Goal: Transaction & Acquisition: Purchase product/service

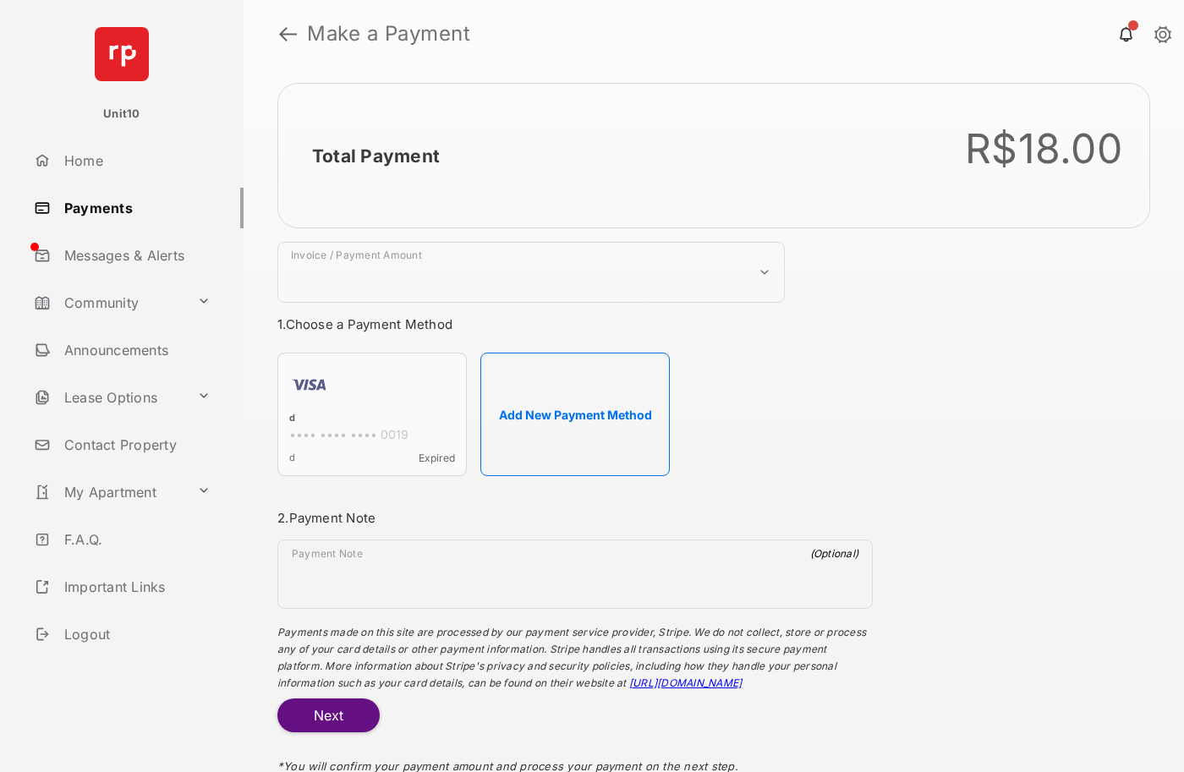
select select "***"
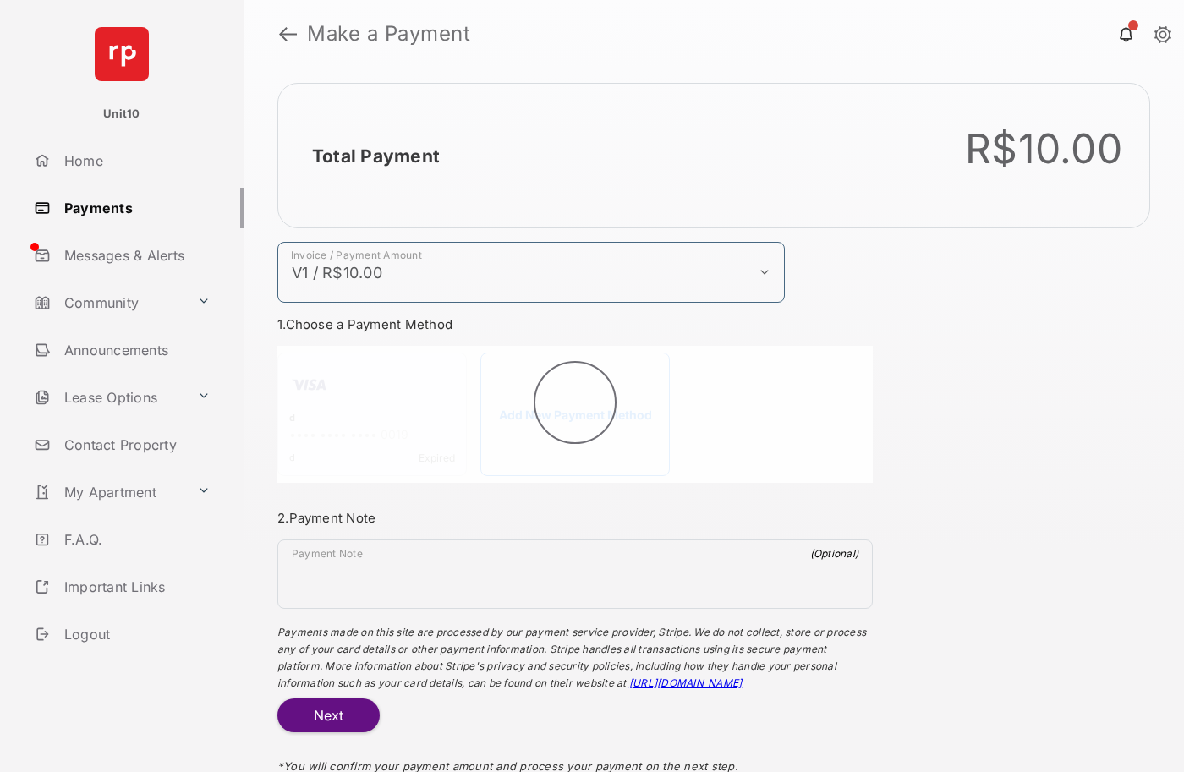
click at [375, 156] on h2 "Total Payment" at bounding box center [376, 155] width 128 height 21
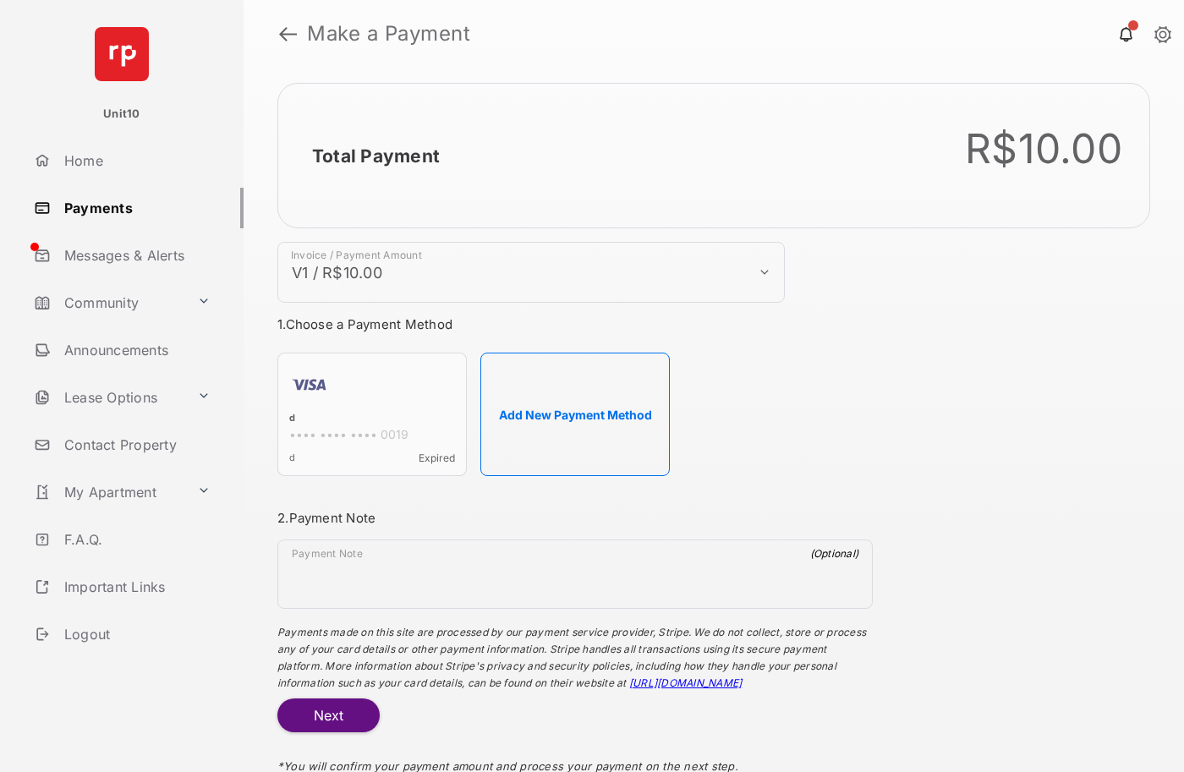
click at [375, 156] on h2 "Total Payment" at bounding box center [376, 155] width 128 height 21
click at [575, 414] on button "Add New Payment Method" at bounding box center [574, 414] width 189 height 123
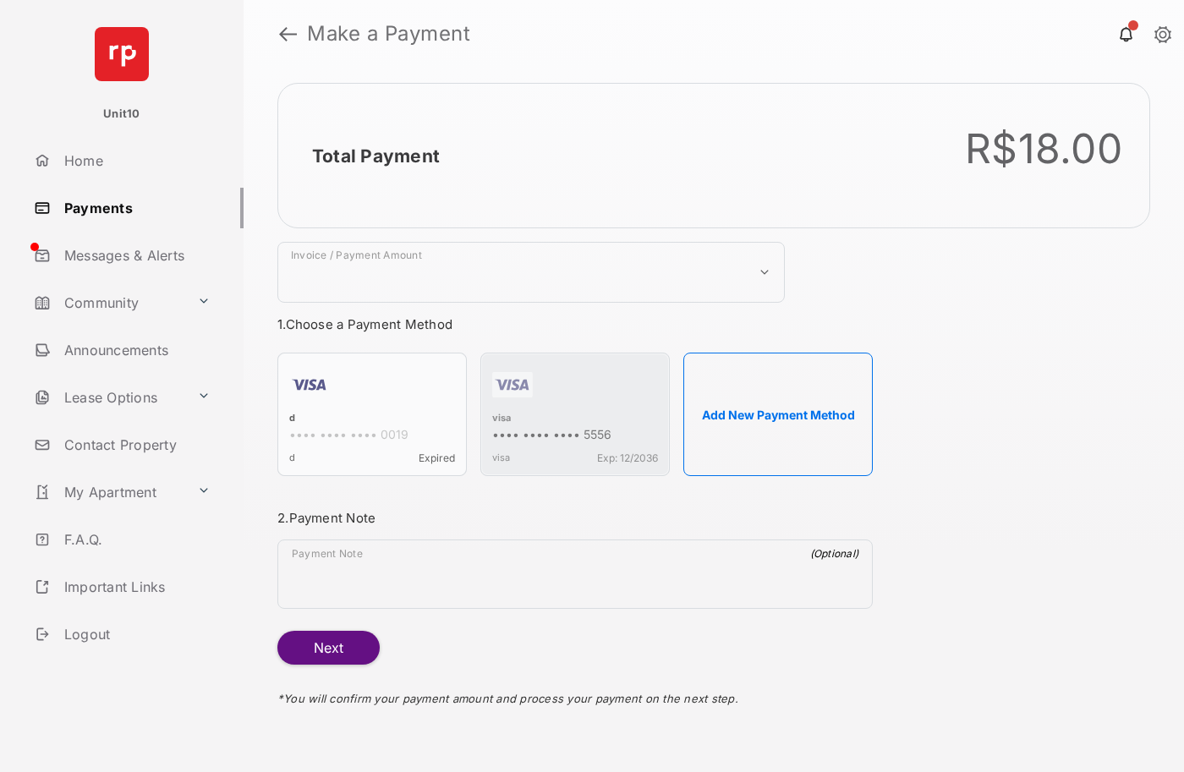
click at [389, 34] on strong "Make a Payment" at bounding box center [388, 34] width 163 height 20
click at [375, 156] on h2 "Total Payment" at bounding box center [376, 155] width 128 height 21
click at [501, 419] on div "visa" at bounding box center [575, 419] width 166 height 15
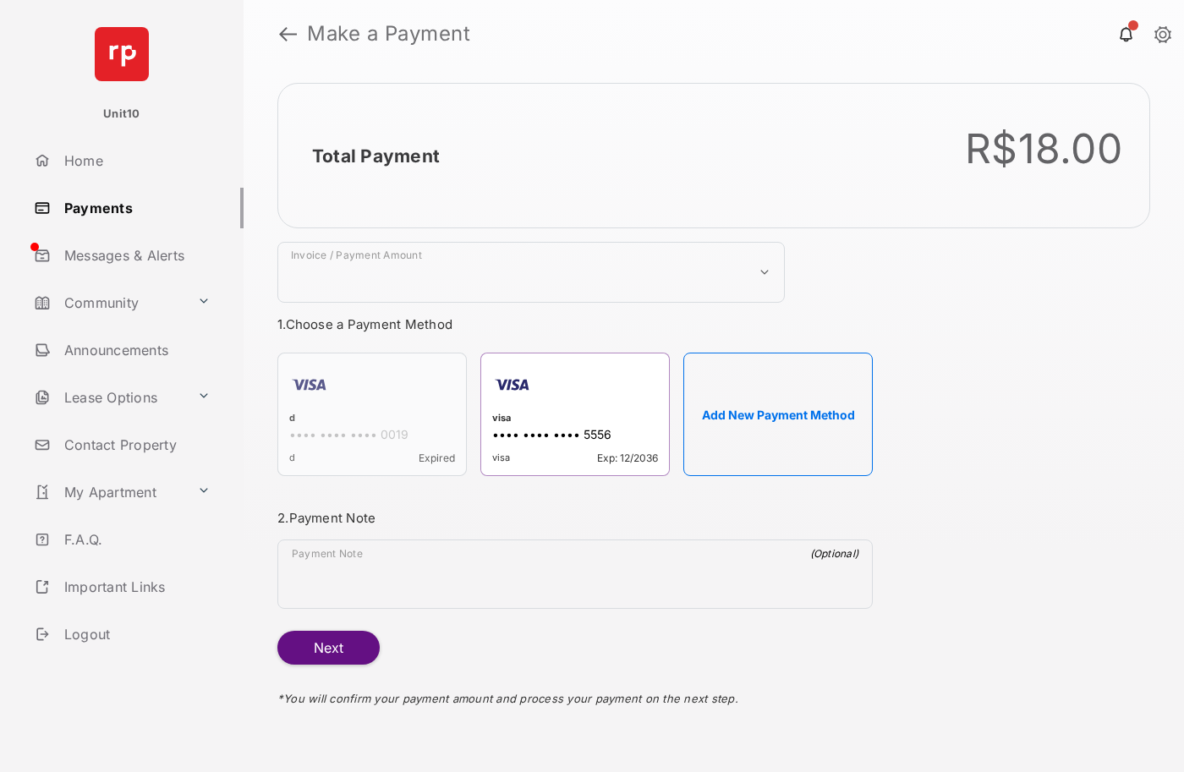
select select "***"
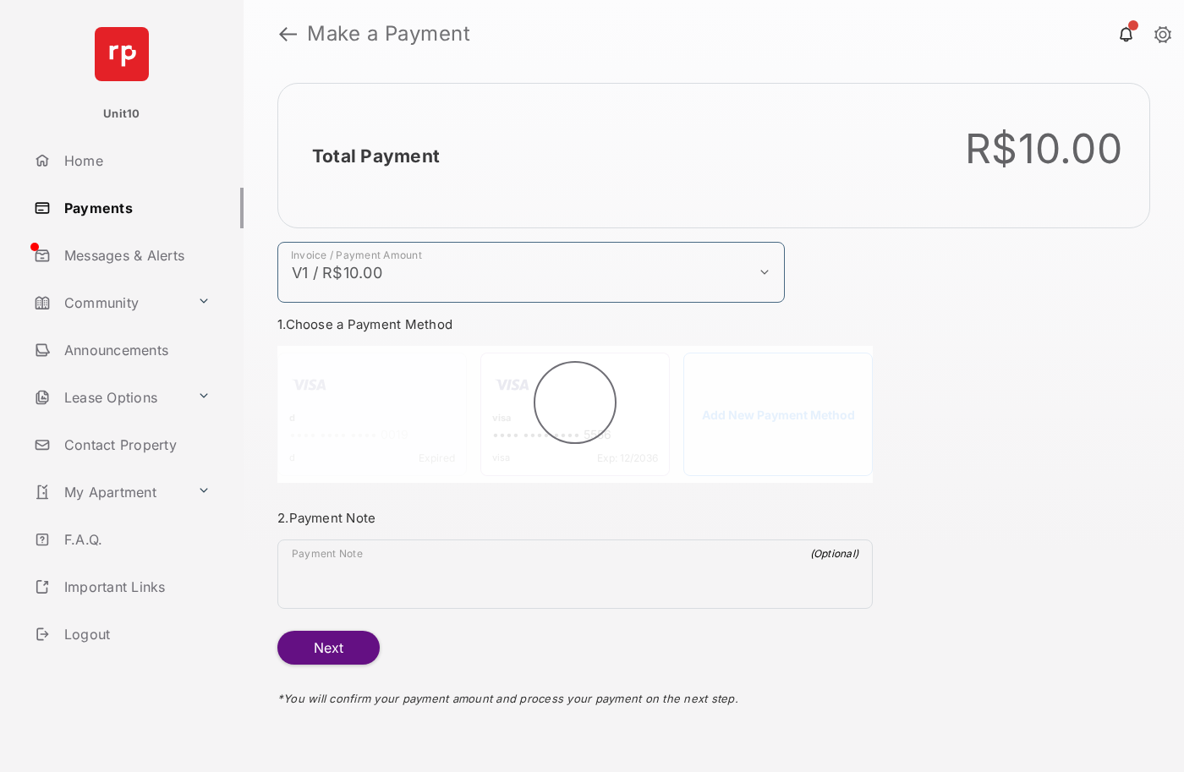
click at [375, 156] on h2 "Total Payment" at bounding box center [376, 155] width 128 height 21
click at [328, 648] on button "Next" at bounding box center [328, 648] width 102 height 34
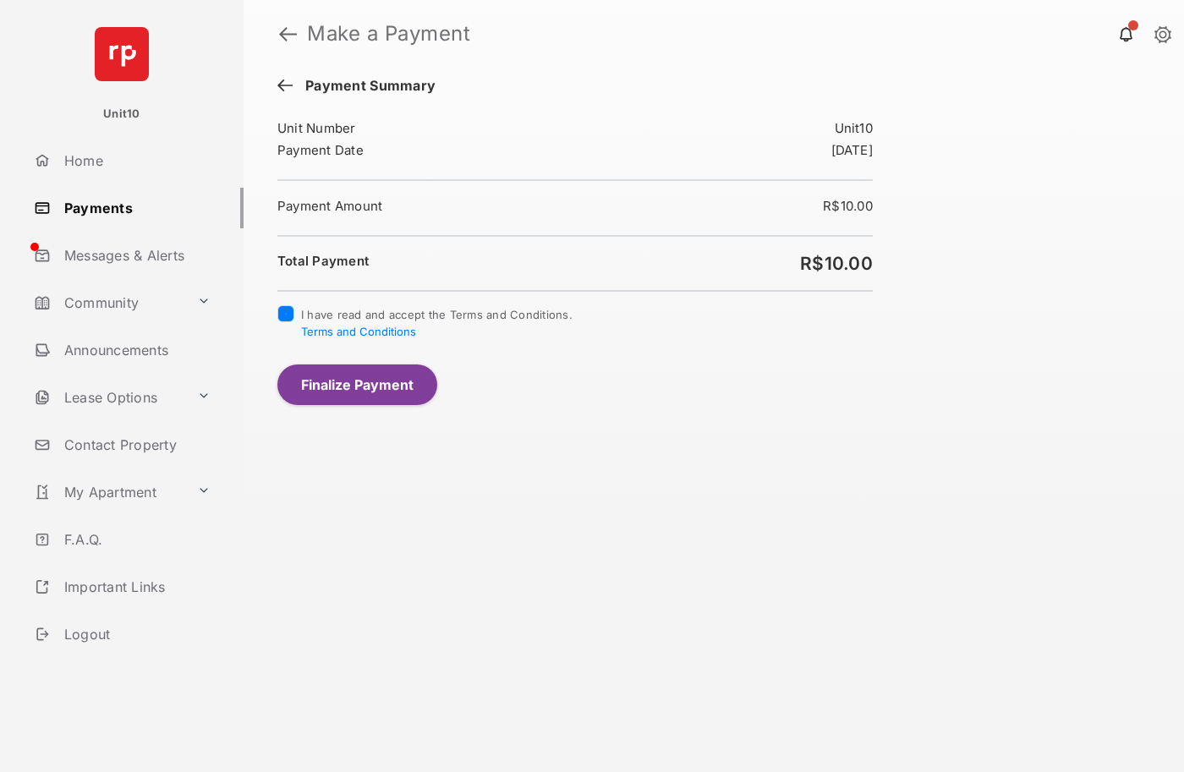
click at [357, 384] on button "Finalize Payment" at bounding box center [357, 384] width 160 height 41
